Goal: Find specific page/section: Find specific page/section

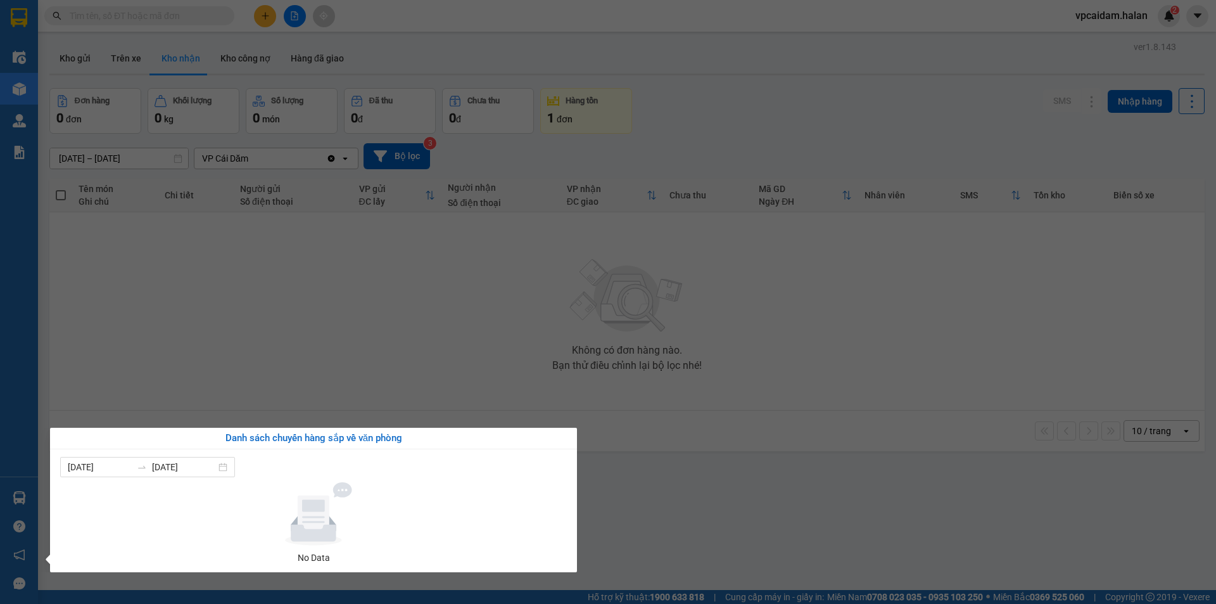
click at [440, 335] on section "Kết quả tìm kiếm ( 0 ) Bộ lọc No Data vpcaidam.halan 2 Điều hành xe Kho hàng mớ…" at bounding box center [608, 302] width 1216 height 604
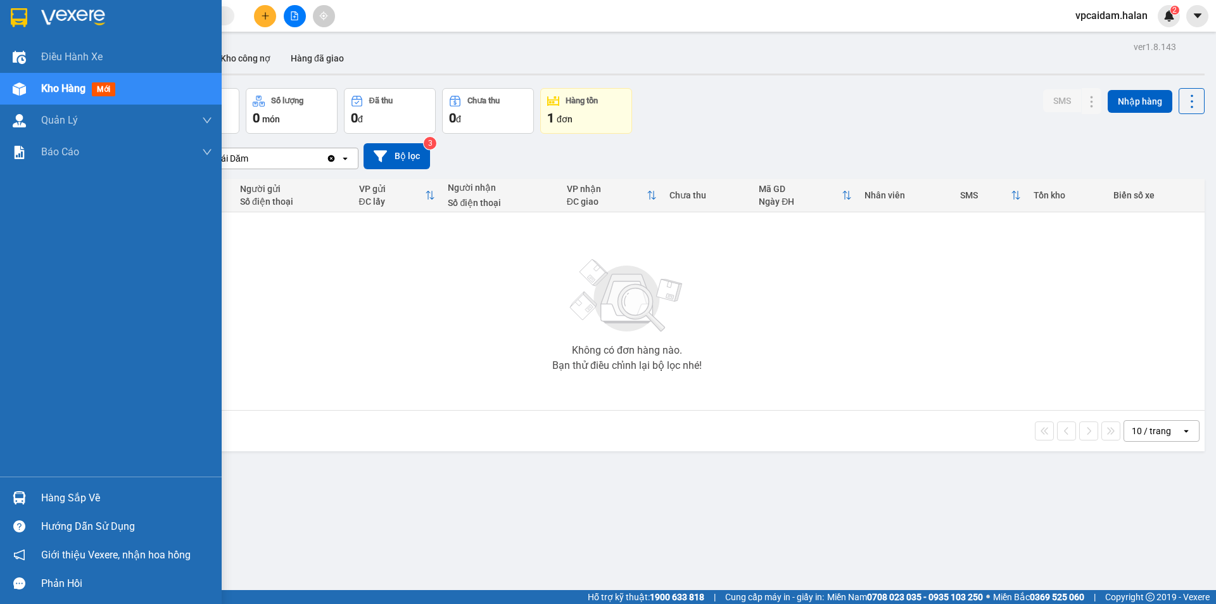
click at [53, 493] on div "Hàng sắp về" at bounding box center [126, 497] width 171 height 19
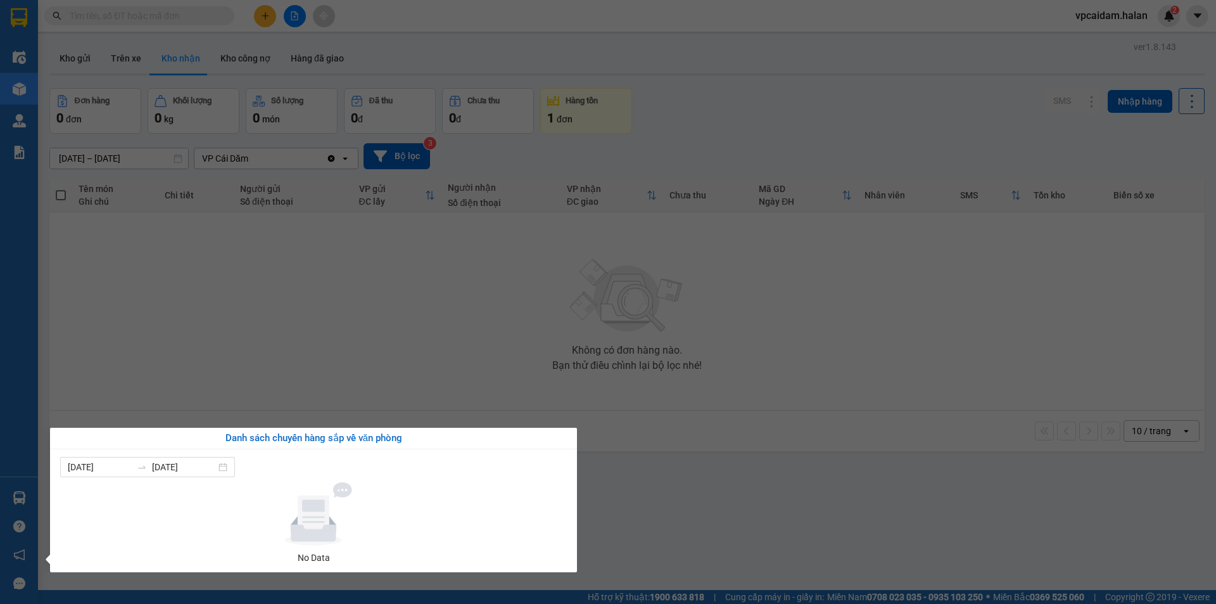
click at [402, 371] on section "Kết quả tìm kiếm ( 0 ) Bộ lọc No Data vpcaidam.halan 2 Điều hành xe Kho hàng mớ…" at bounding box center [608, 302] width 1216 height 604
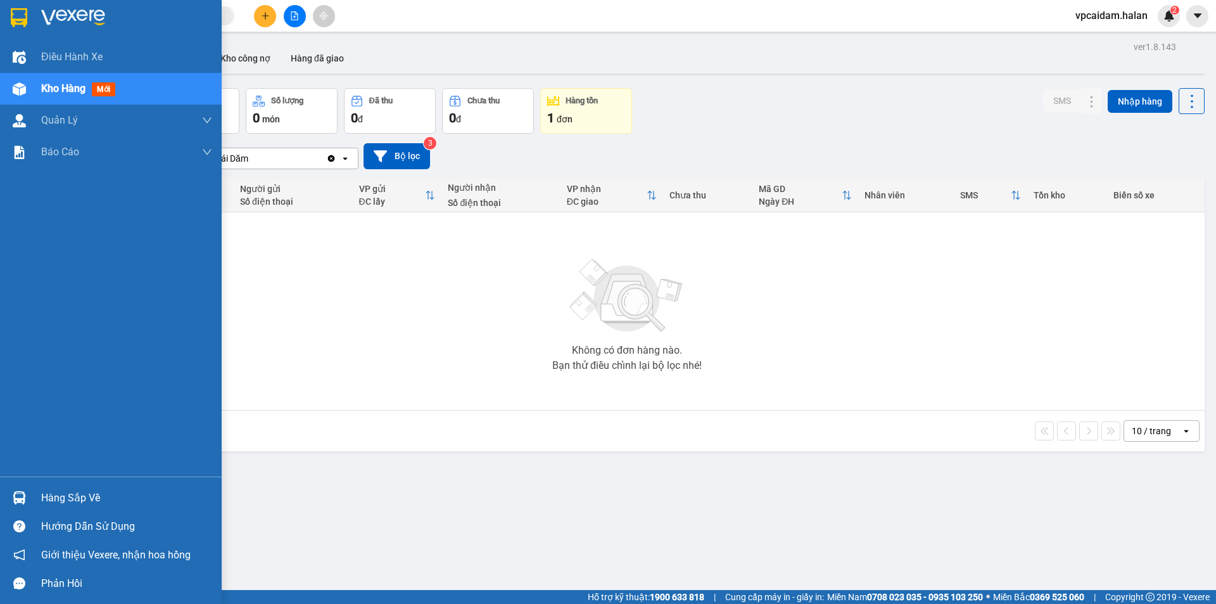
click at [23, 492] on img at bounding box center [19, 497] width 13 height 13
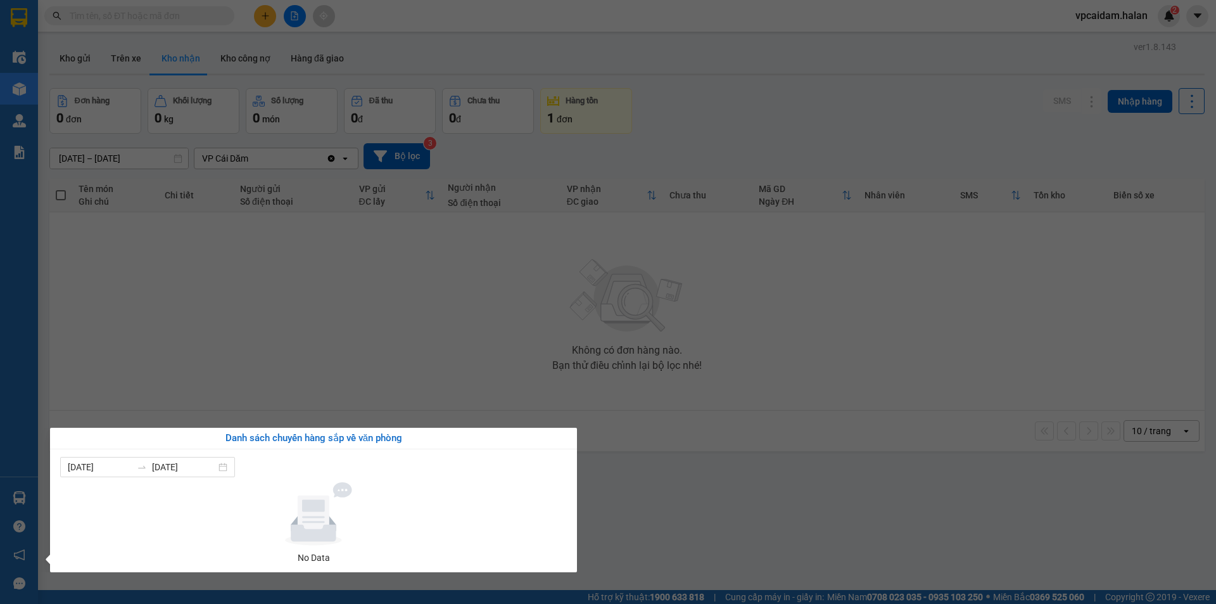
drag, startPoint x: 452, startPoint y: 341, endPoint x: 605, endPoint y: 272, distance: 167.9
click at [455, 341] on section "Kết quả tìm kiếm ( 0 ) Bộ lọc No Data vpcaidam.halan 2 Điều hành xe Kho hàng mớ…" at bounding box center [608, 302] width 1216 height 604
